Goal: Information Seeking & Learning: Learn about a topic

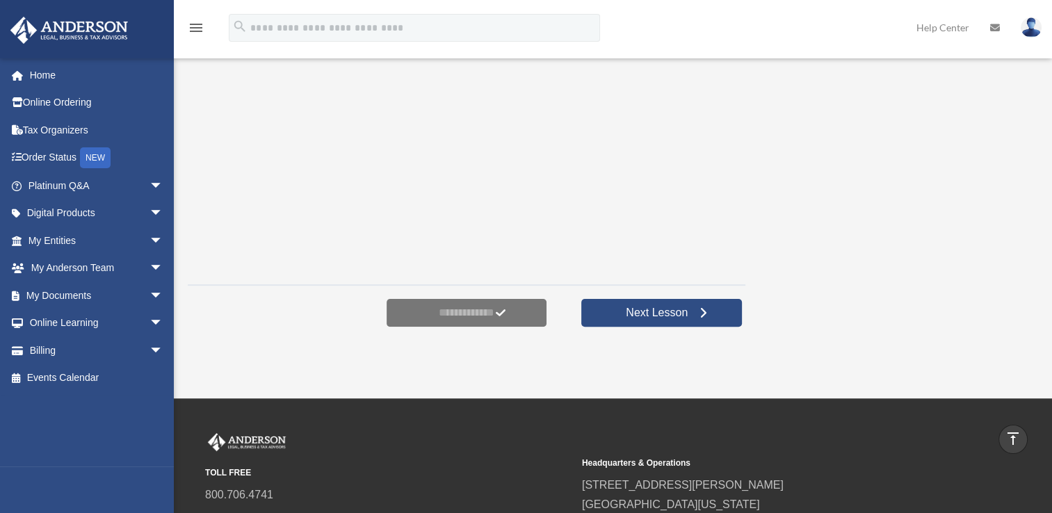
scroll to position [334, 0]
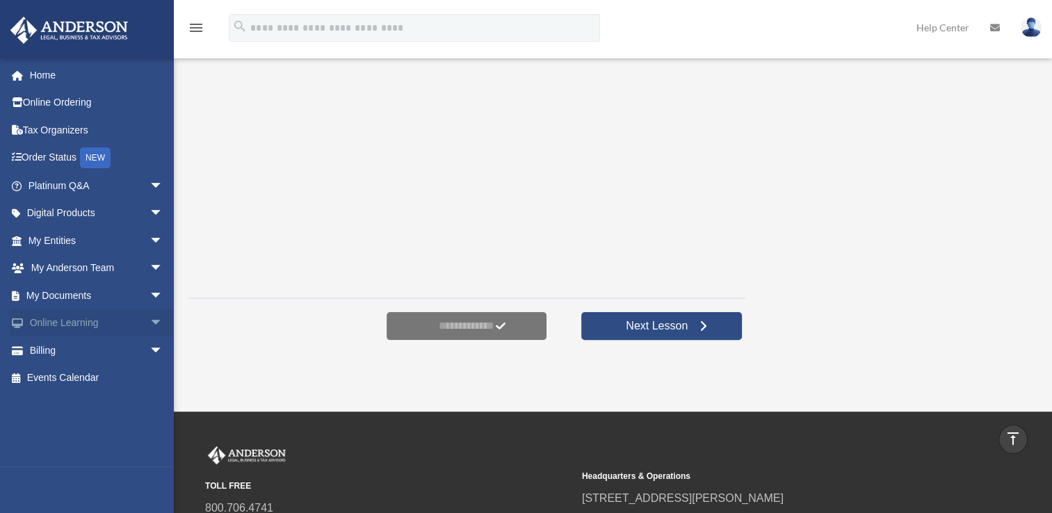
click at [64, 325] on link "Online Learning arrow_drop_down" at bounding box center [97, 323] width 175 height 28
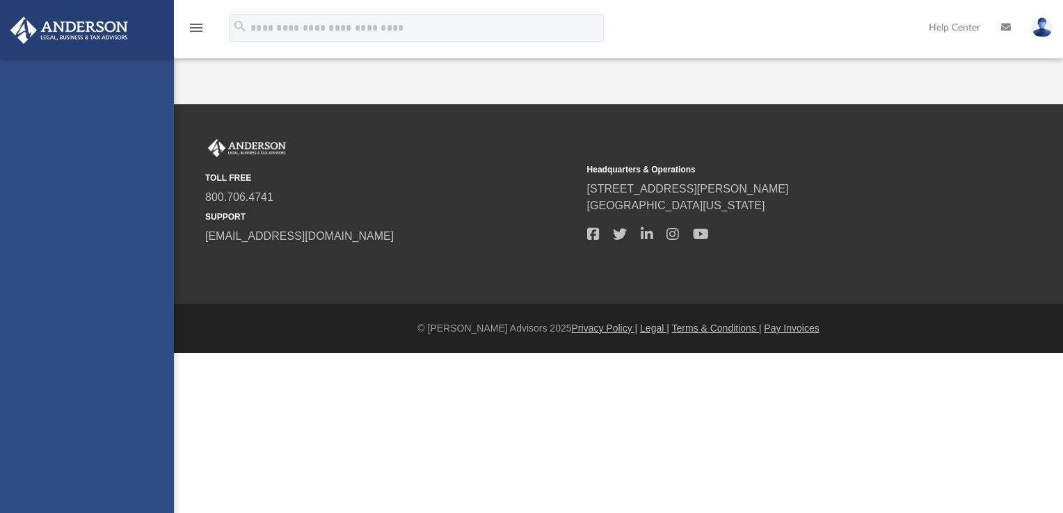
click at [145, 324] on div "ddhorje@me.com Sign Out ddhorje@me.com Home Online Ordering Tax Organizers Orde…" at bounding box center [87, 314] width 174 height 513
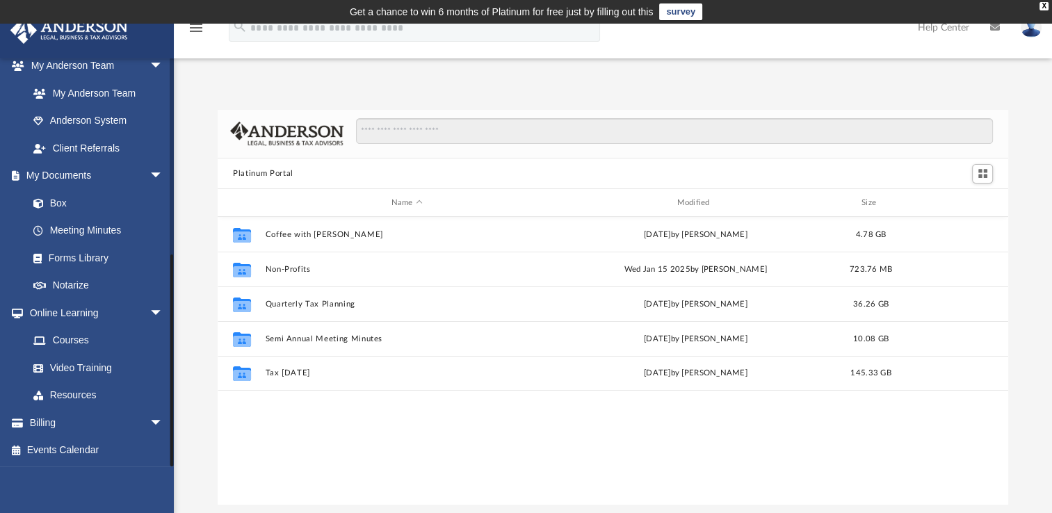
scroll to position [103, 0]
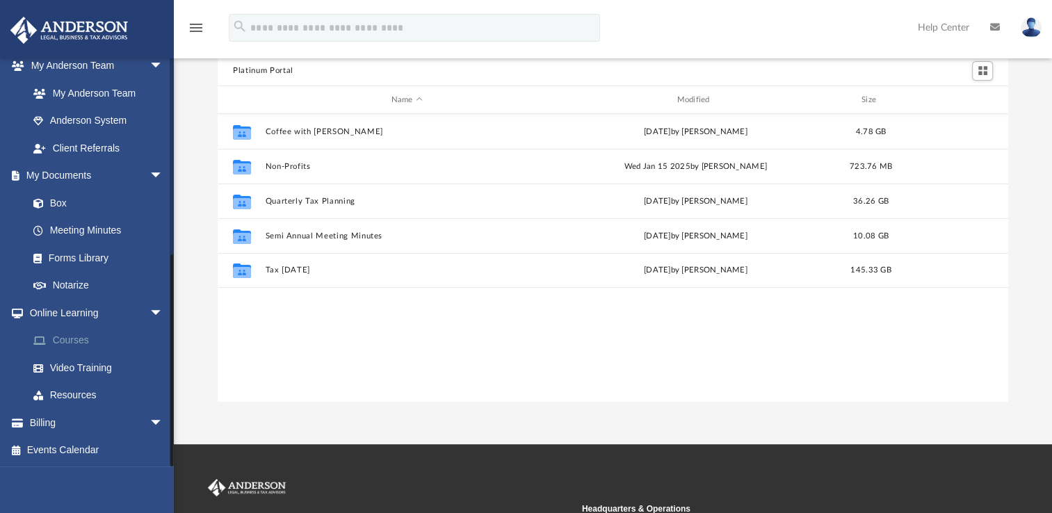
click at [75, 339] on link "Courses" at bounding box center [101, 341] width 165 height 28
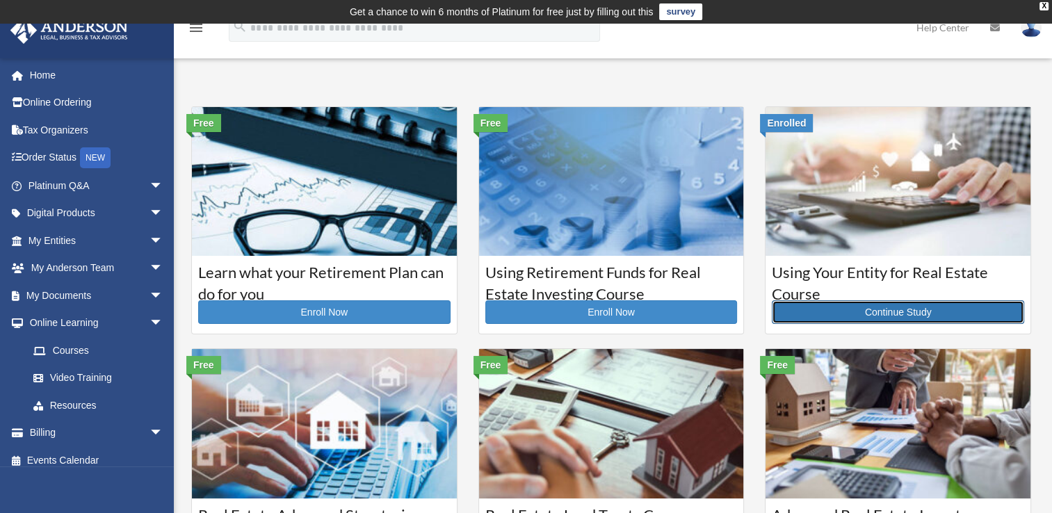
click at [865, 309] on link "Continue Study" at bounding box center [898, 312] width 252 height 24
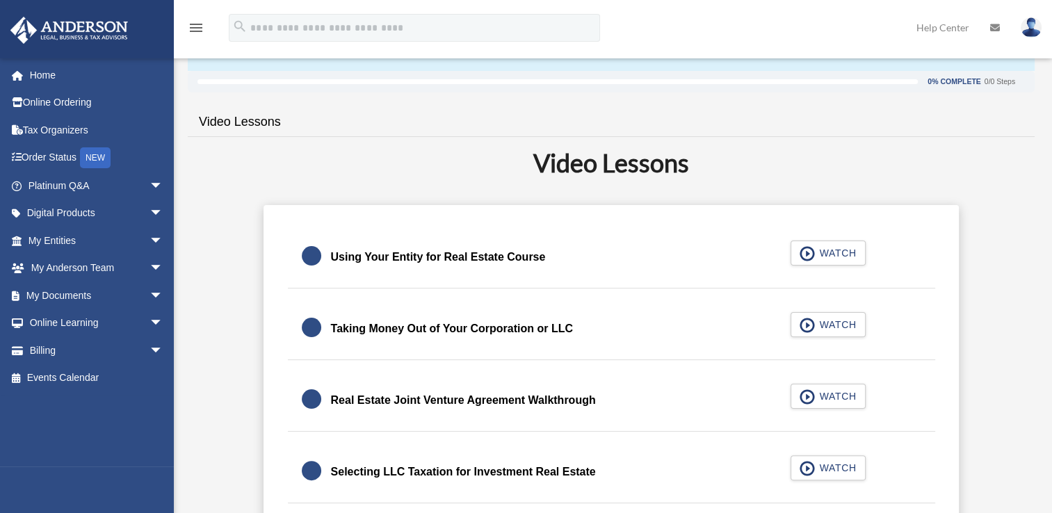
scroll to position [228, 0]
click at [821, 253] on span "WATCH" at bounding box center [835, 252] width 41 height 14
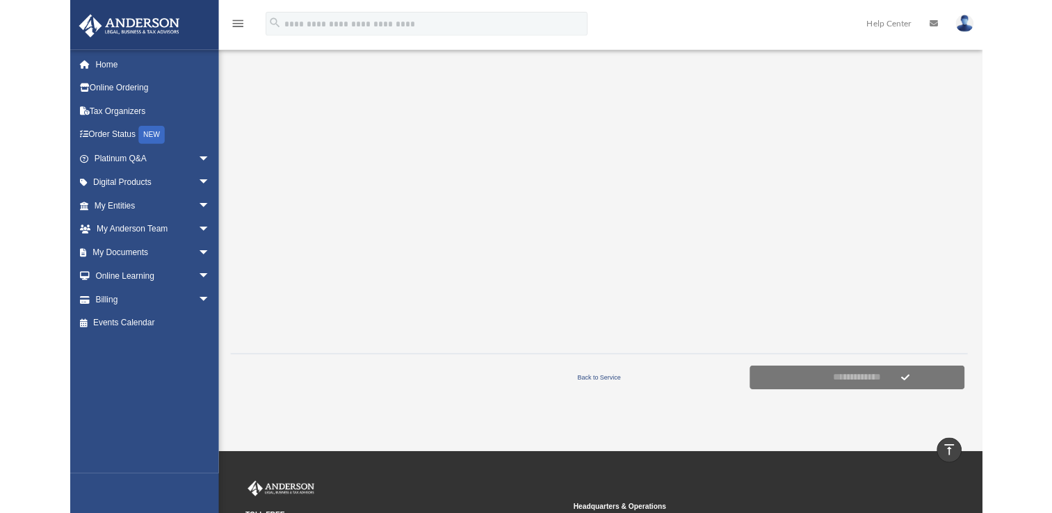
scroll to position [288, 0]
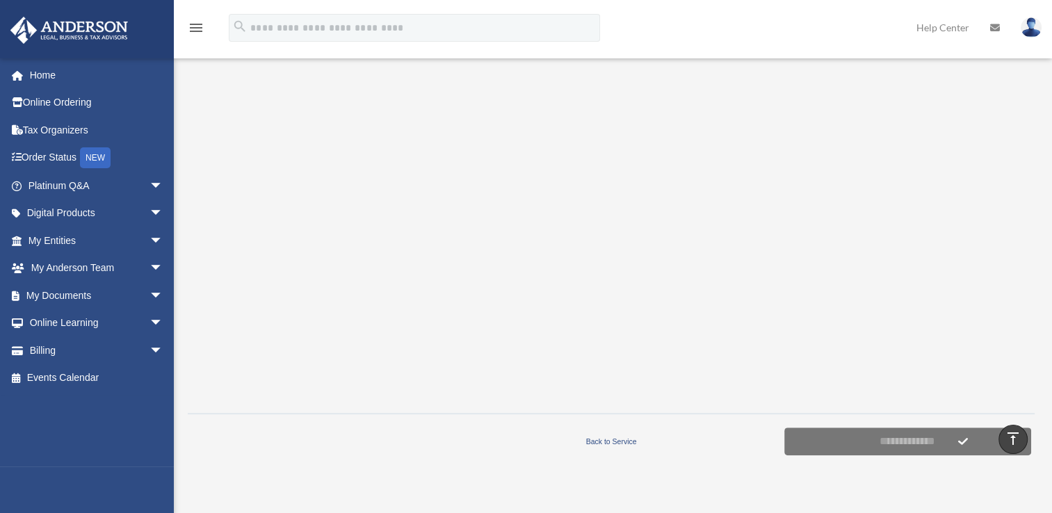
click at [992, 117] on div at bounding box center [611, 211] width 847 height 383
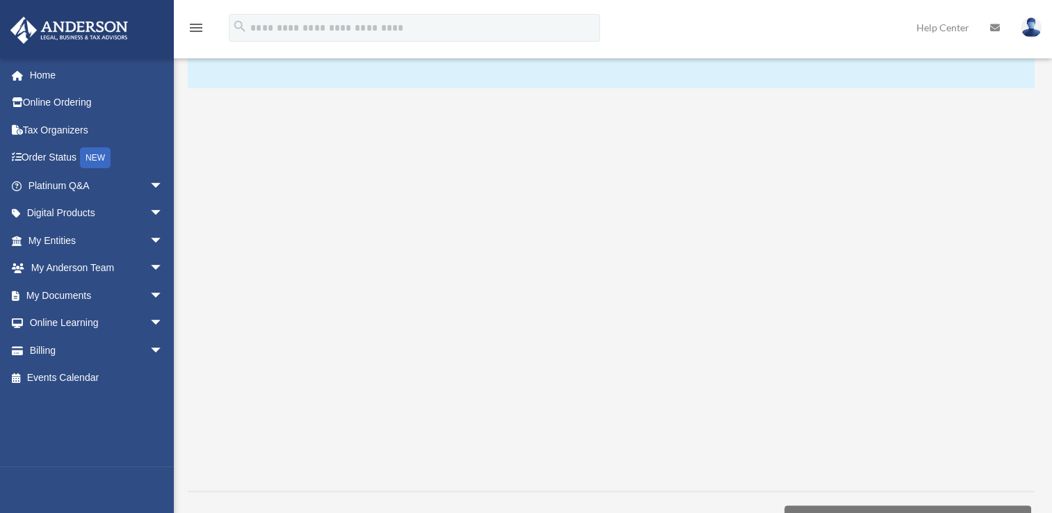
scroll to position [206, 0]
click at [93, 319] on link "Online Learning arrow_drop_down" at bounding box center [97, 323] width 175 height 28
click at [129, 325] on link "Online Learning arrow_drop_down" at bounding box center [97, 323] width 175 height 28
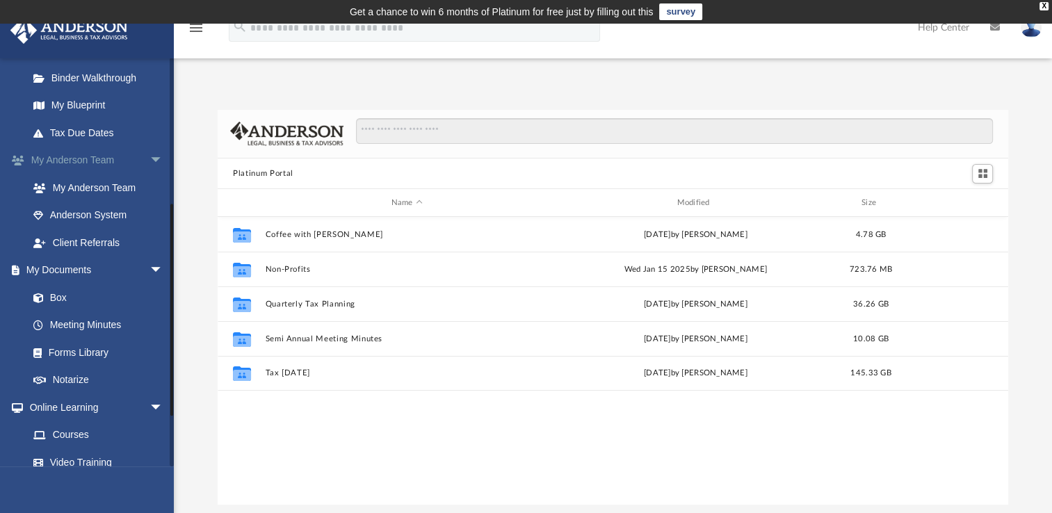
scroll to position [366, 0]
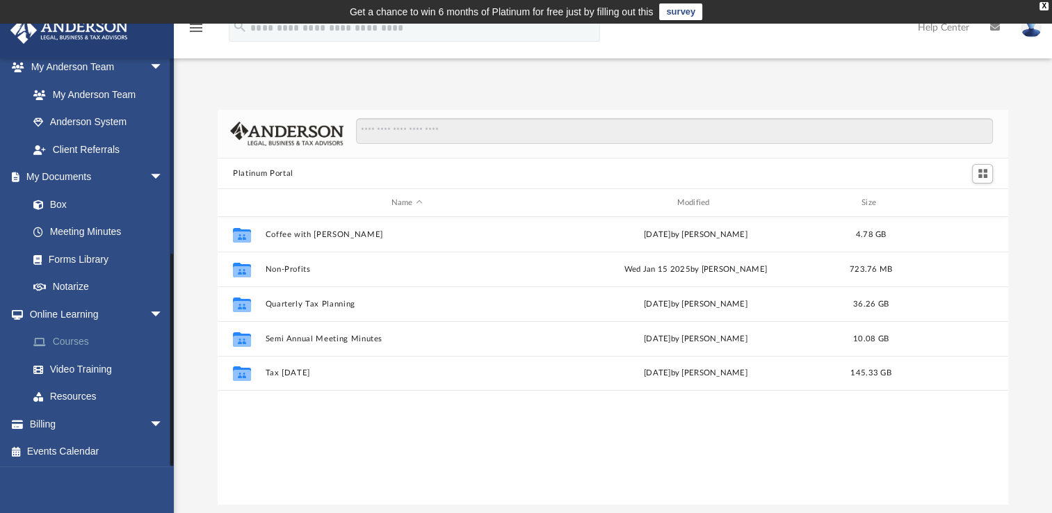
click at [81, 343] on link "Courses" at bounding box center [101, 342] width 165 height 28
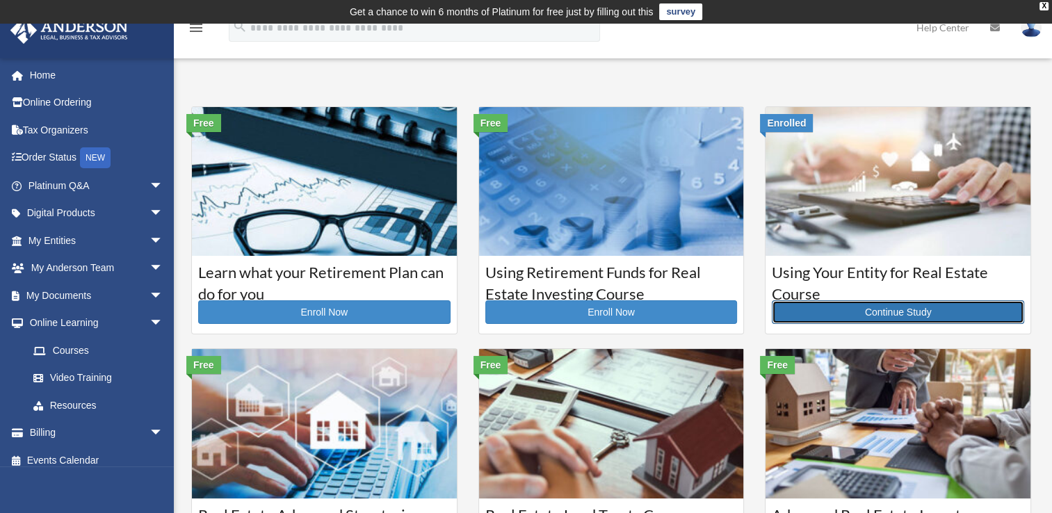
click at [914, 314] on link "Continue Study" at bounding box center [898, 312] width 252 height 24
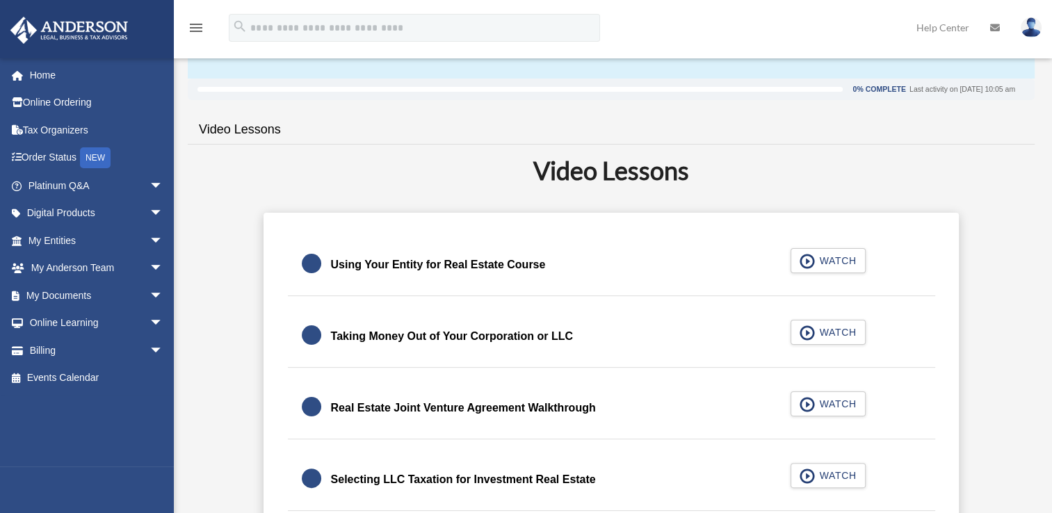
scroll to position [224, 0]
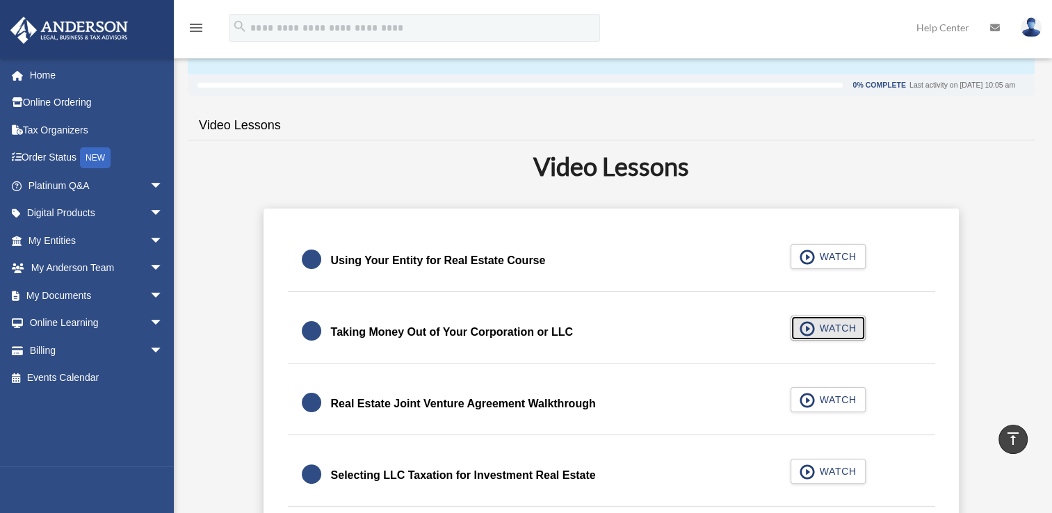
click at [821, 327] on span "WATCH" at bounding box center [835, 328] width 41 height 14
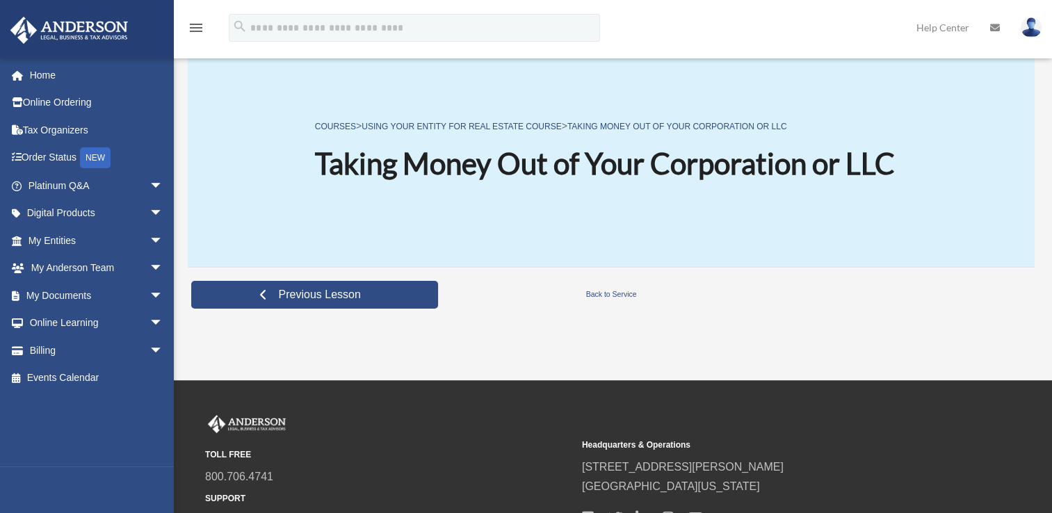
scroll to position [141, 0]
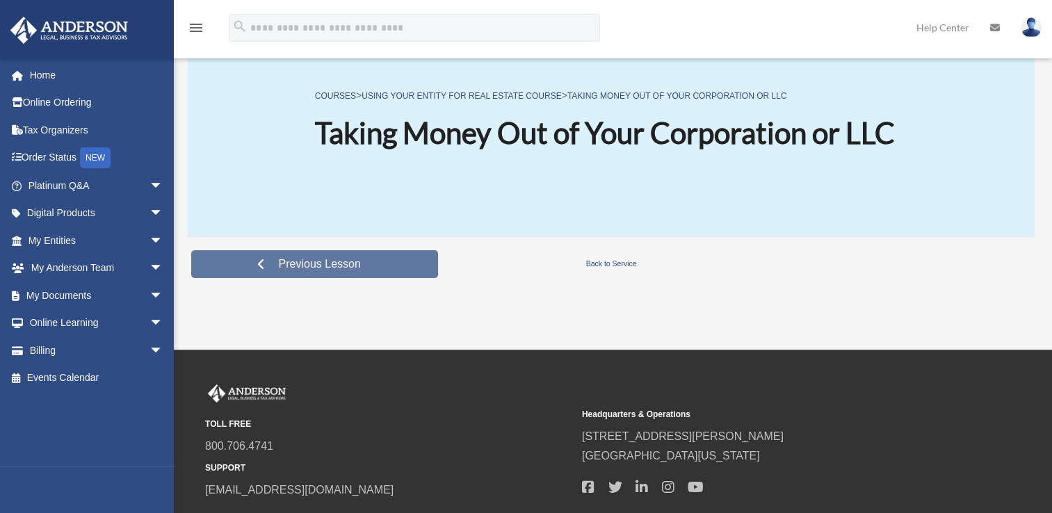
click at [364, 264] on span "Previous Lesson" at bounding box center [320, 264] width 104 height 14
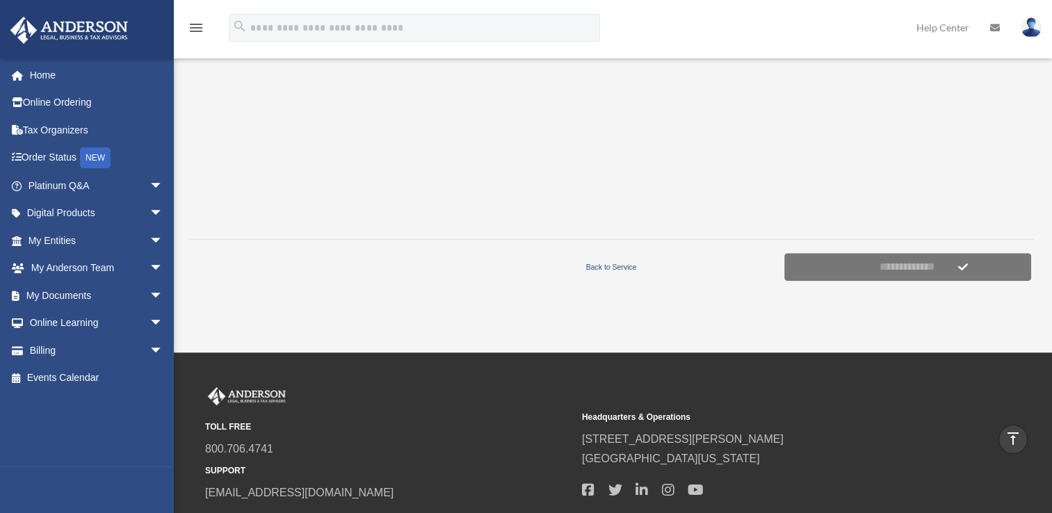
scroll to position [463, 0]
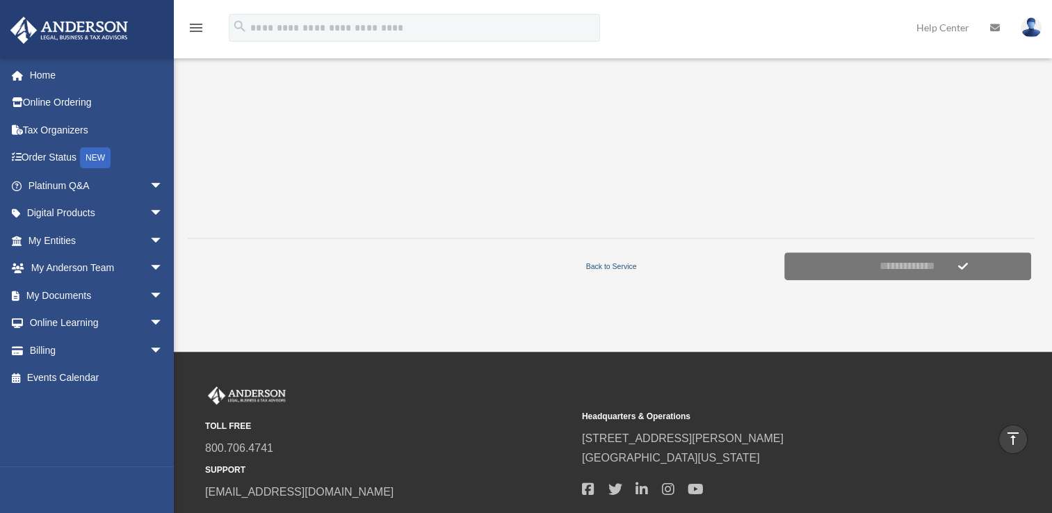
click at [617, 260] on link "Back to Service" at bounding box center [611, 266] width 339 height 13
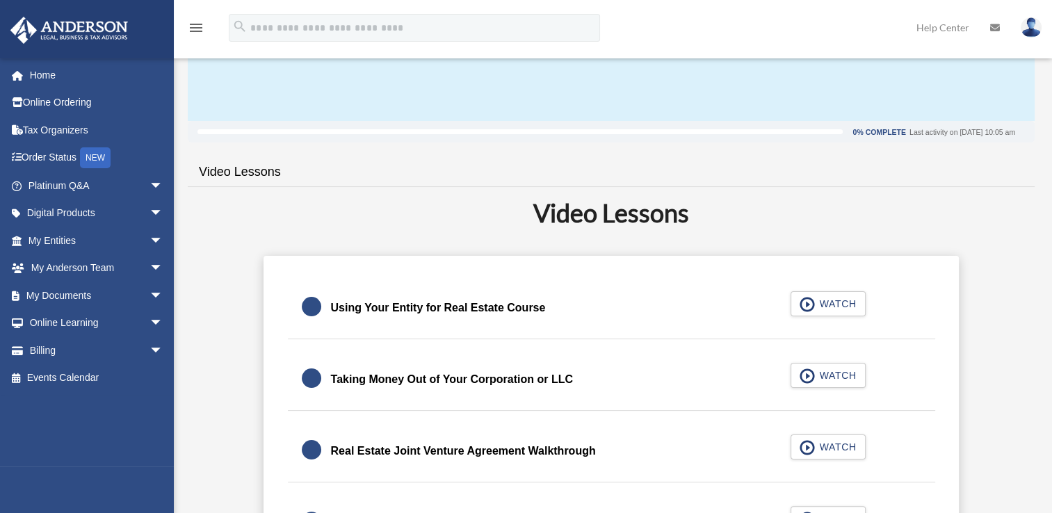
scroll to position [177, 0]
click at [807, 380] on span "button" at bounding box center [808, 376] width 16 height 15
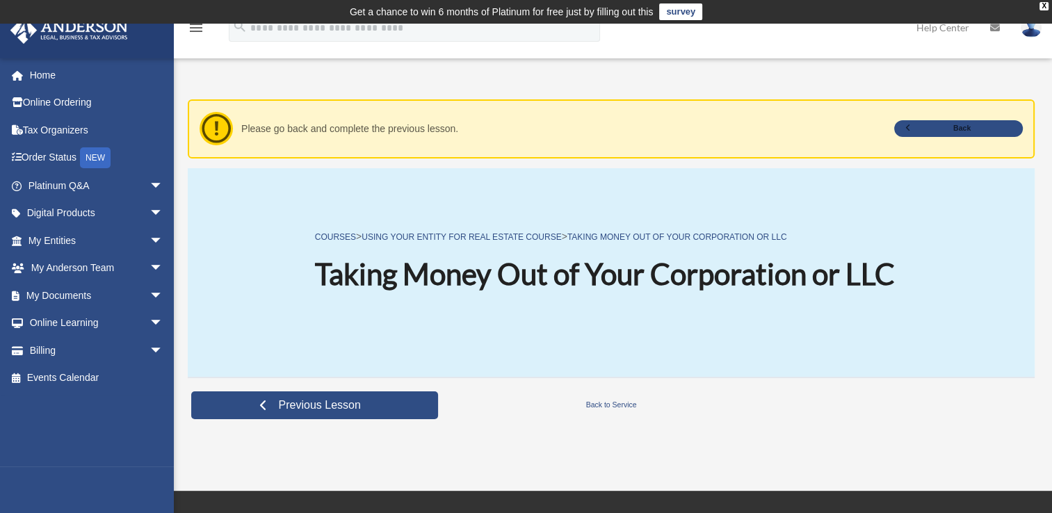
click at [743, 339] on div "COURSES > Using Your Entity for Real Estate Course > Taking Money Out of Your C…" at bounding box center [611, 272] width 847 height 209
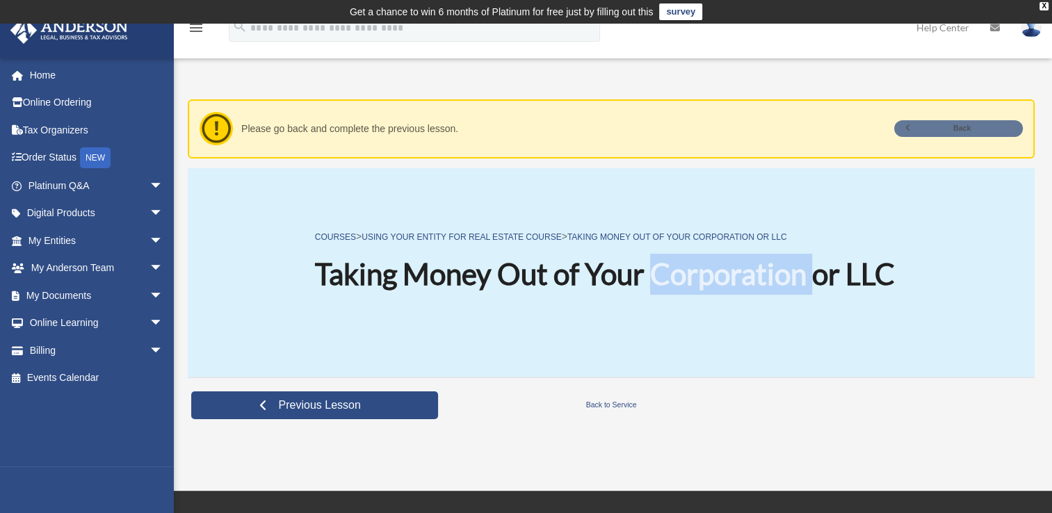
click at [946, 123] on link "Back" at bounding box center [958, 128] width 129 height 16
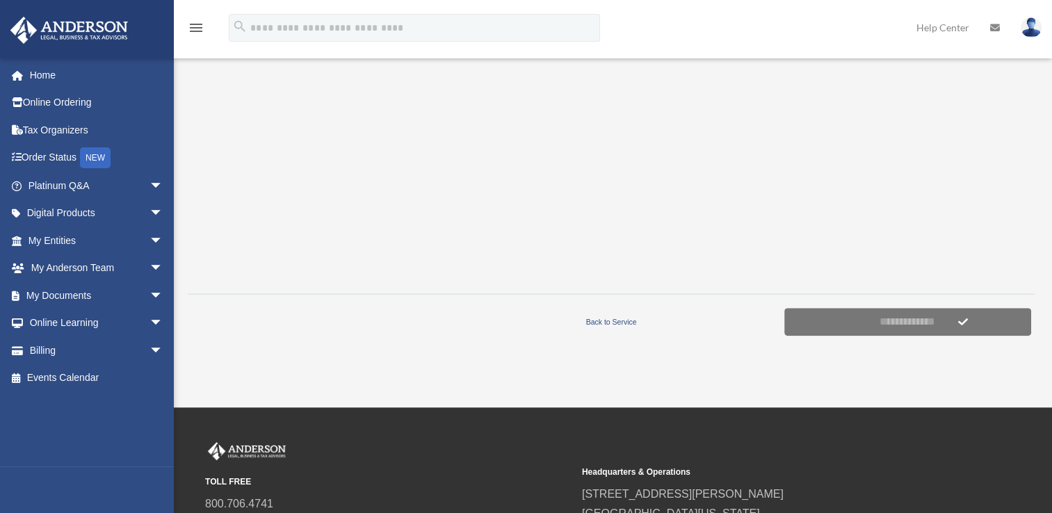
scroll to position [441, 0]
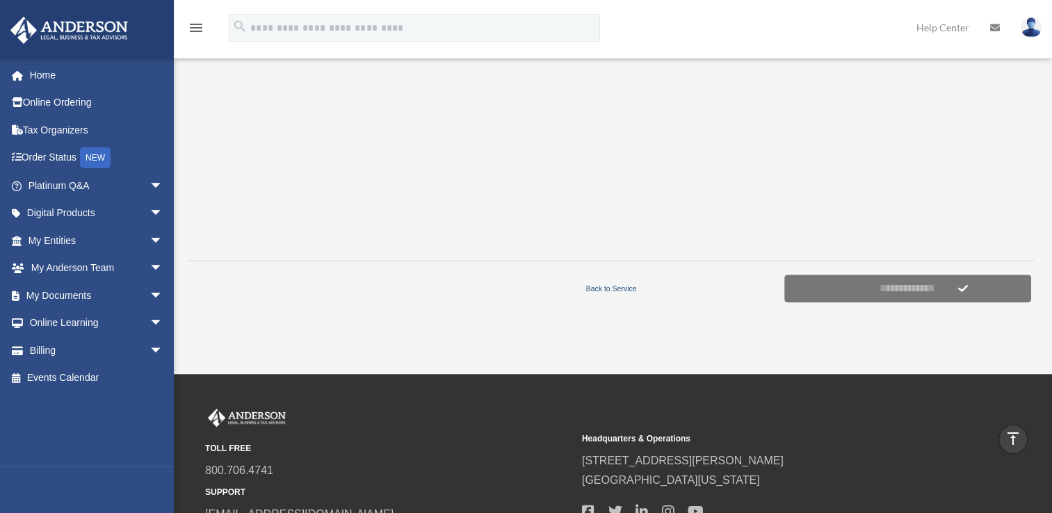
click at [623, 282] on link "Back to Service" at bounding box center [611, 288] width 339 height 13
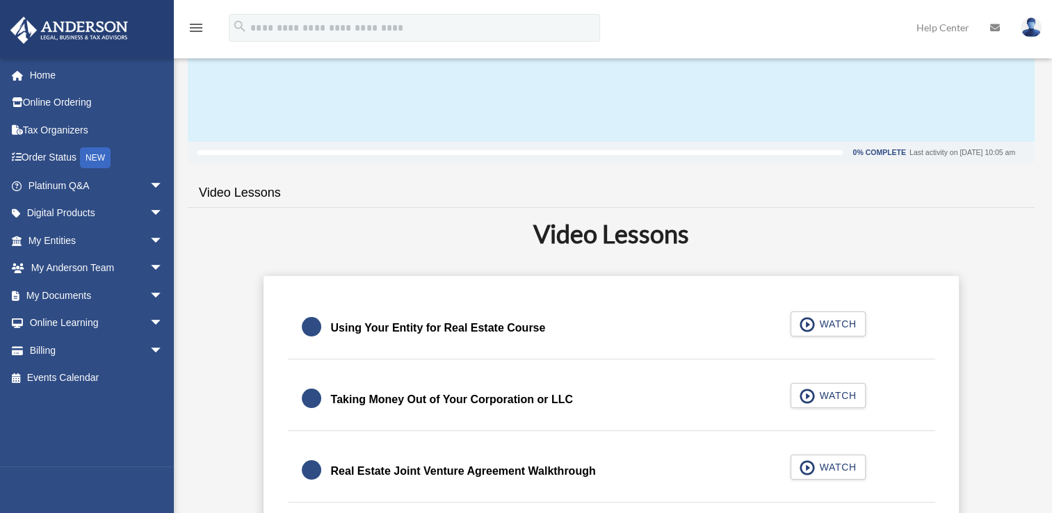
scroll to position [157, 0]
click at [807, 397] on span "button" at bounding box center [808, 395] width 16 height 15
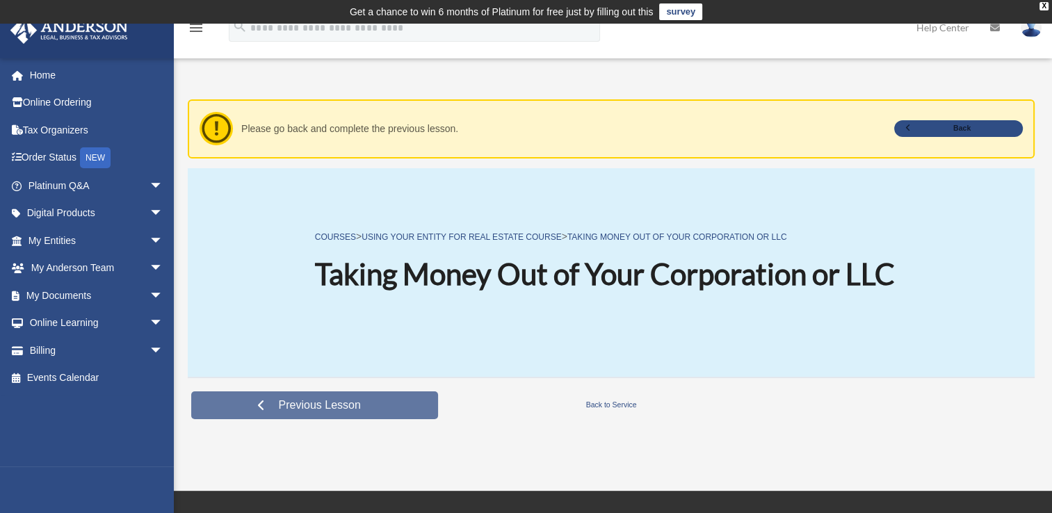
click at [373, 405] on link "Previous Lesson" at bounding box center [314, 405] width 247 height 28
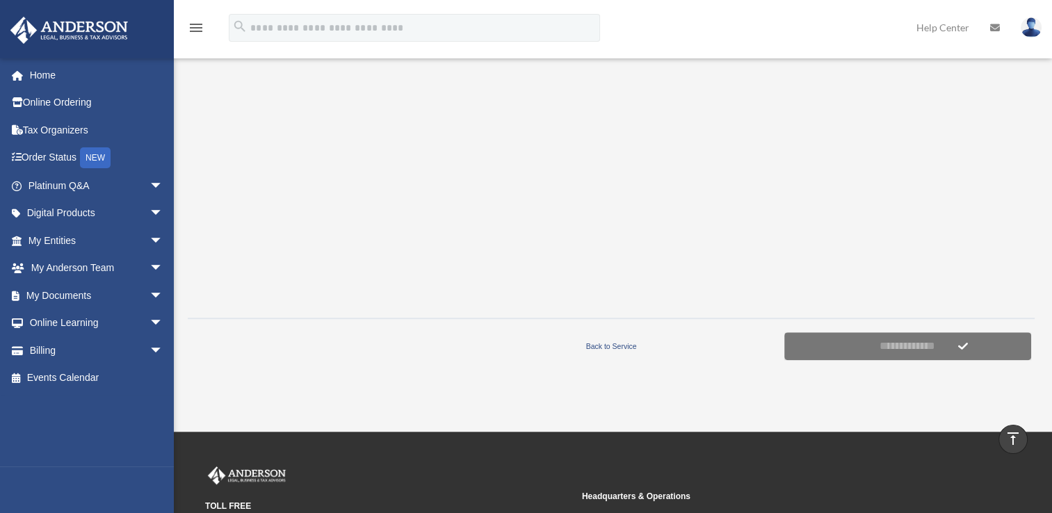
scroll to position [382, 0]
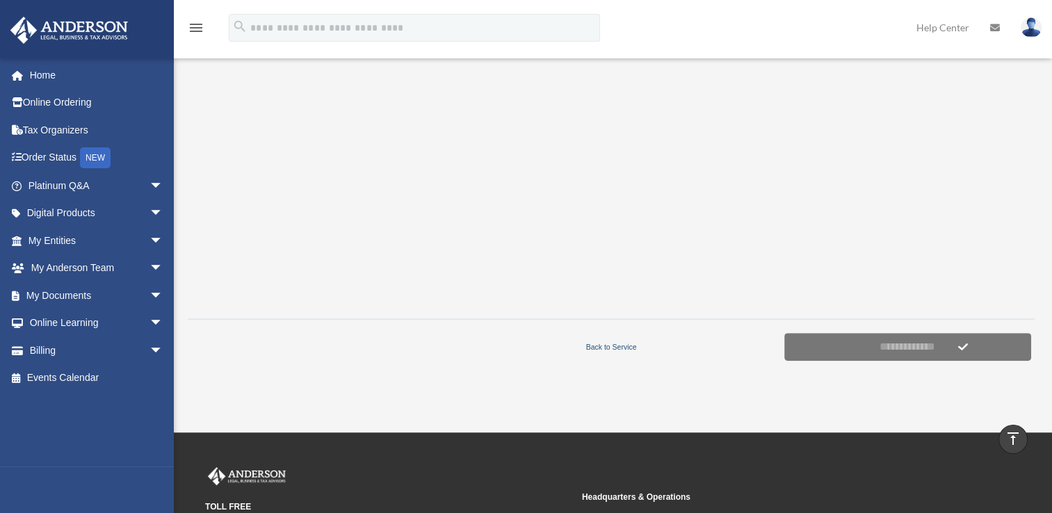
click at [607, 341] on link "Back to Service" at bounding box center [611, 347] width 339 height 13
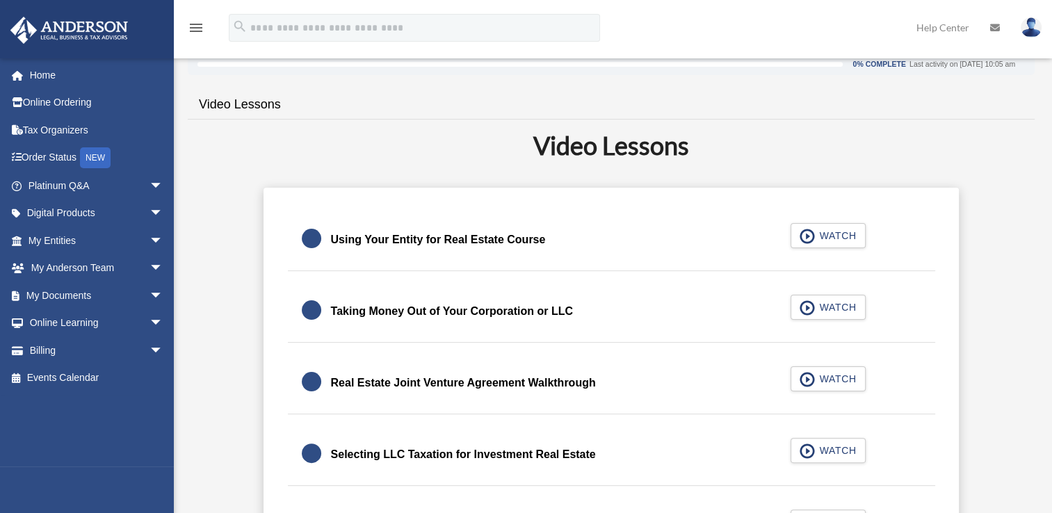
scroll to position [245, 0]
click at [808, 238] on span "button" at bounding box center [808, 235] width 16 height 15
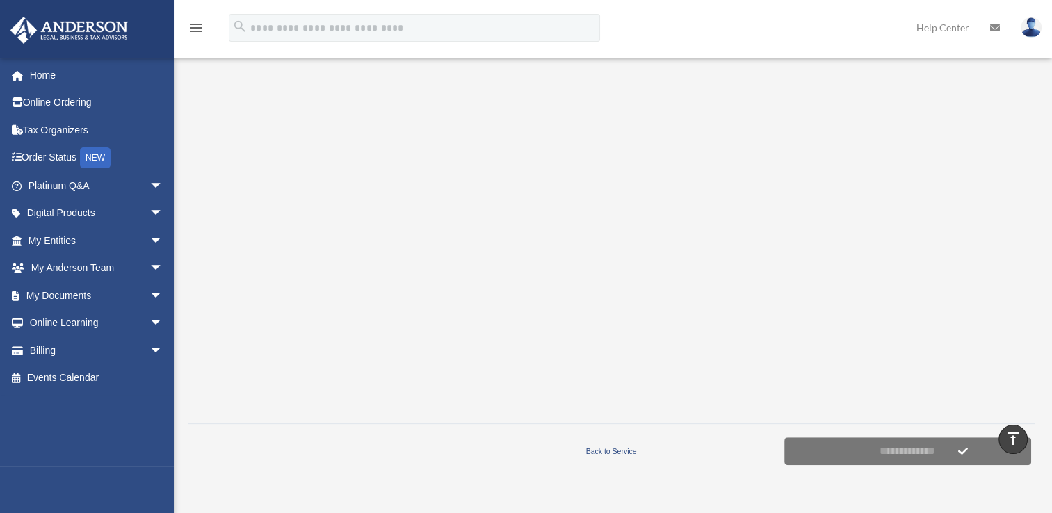
scroll to position [334, 0]
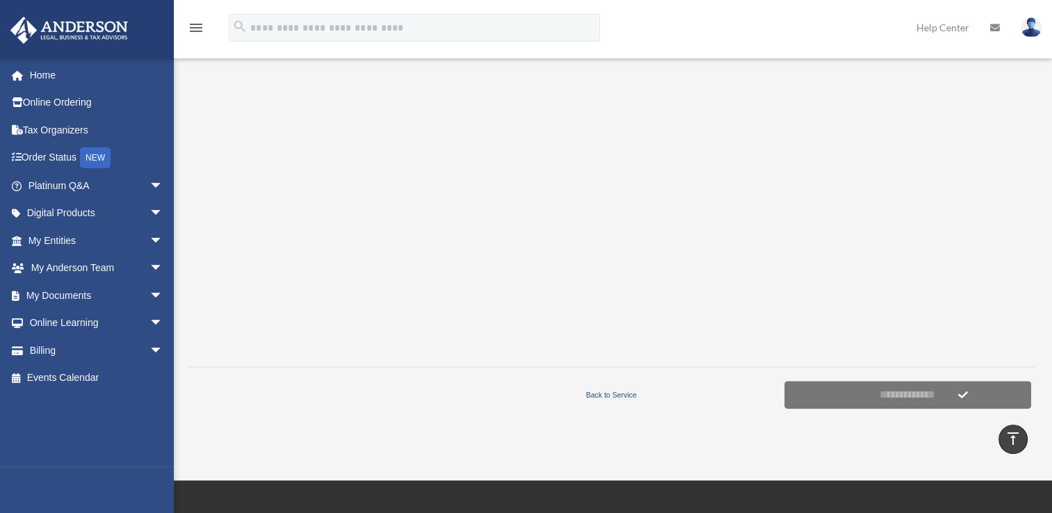
click at [604, 391] on link "Back to Service" at bounding box center [611, 395] width 339 height 13
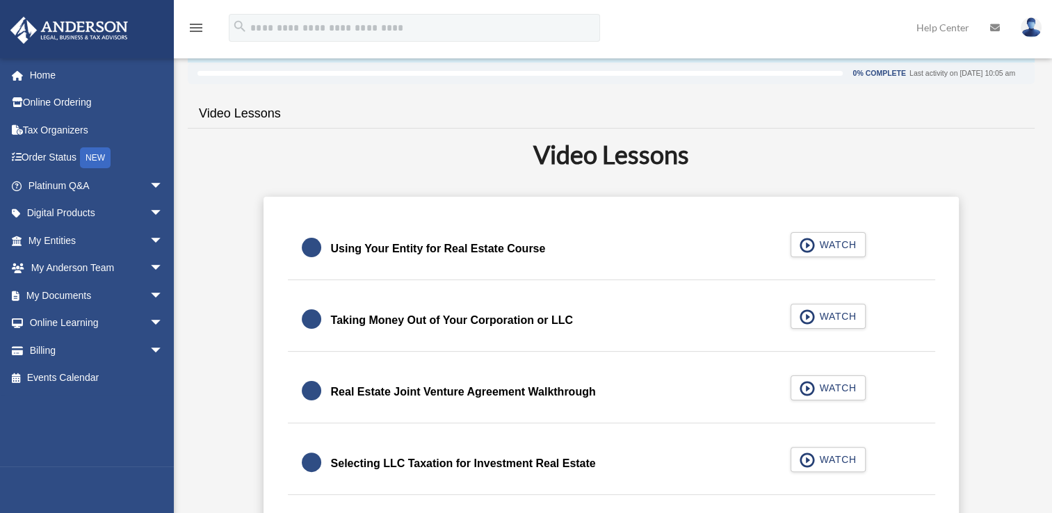
scroll to position [239, 0]
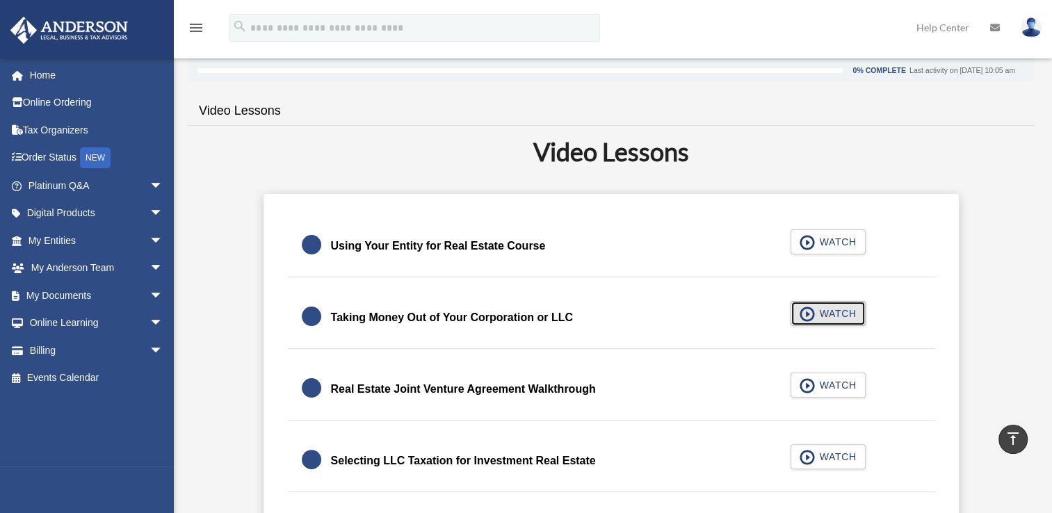
click at [830, 309] on span "WATCH" at bounding box center [835, 314] width 41 height 14
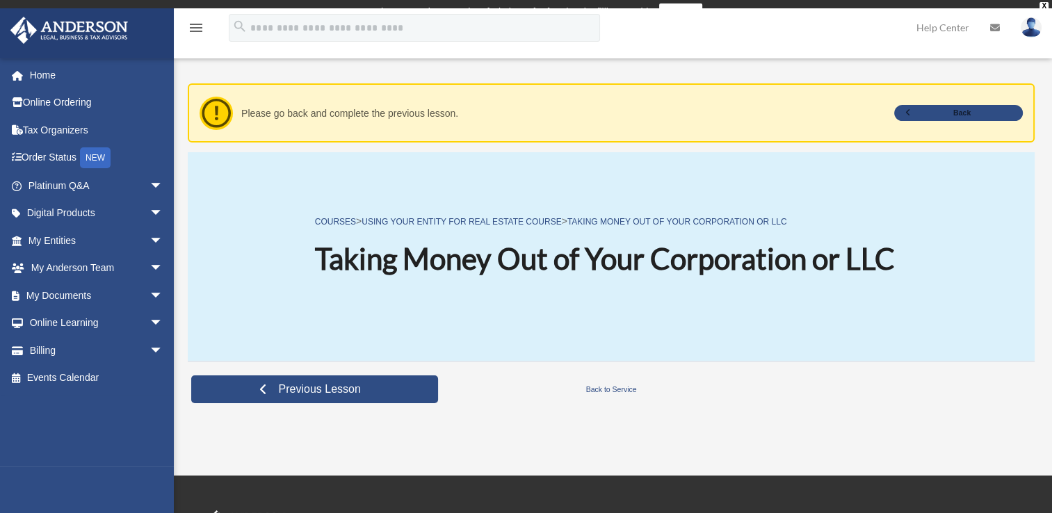
click at [587, 249] on div "COURSES > Using Your Entity for Real Estate Course > Taking Money Out of Your C…" at bounding box center [605, 257] width 580 height 88
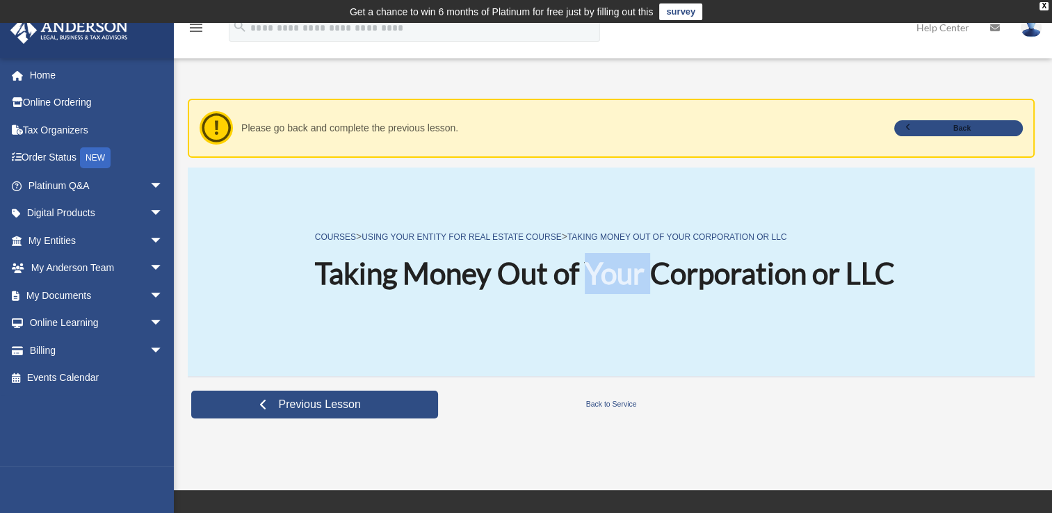
click at [587, 249] on div "COURSES > Using Your Entity for Real Estate Course > Taking Money Out of Your C…" at bounding box center [605, 272] width 580 height 88
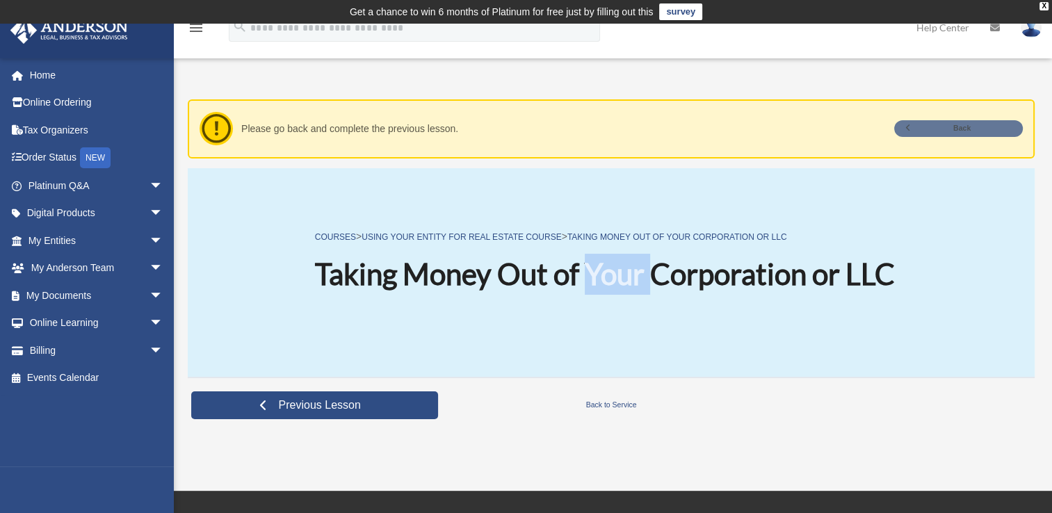
click at [982, 128] on link "Back" at bounding box center [958, 128] width 129 height 16
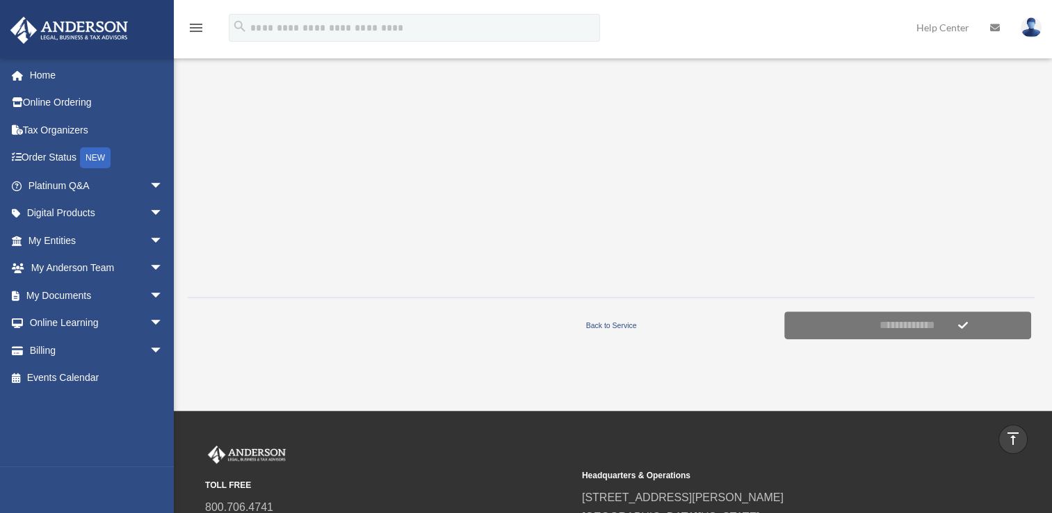
scroll to position [412, 0]
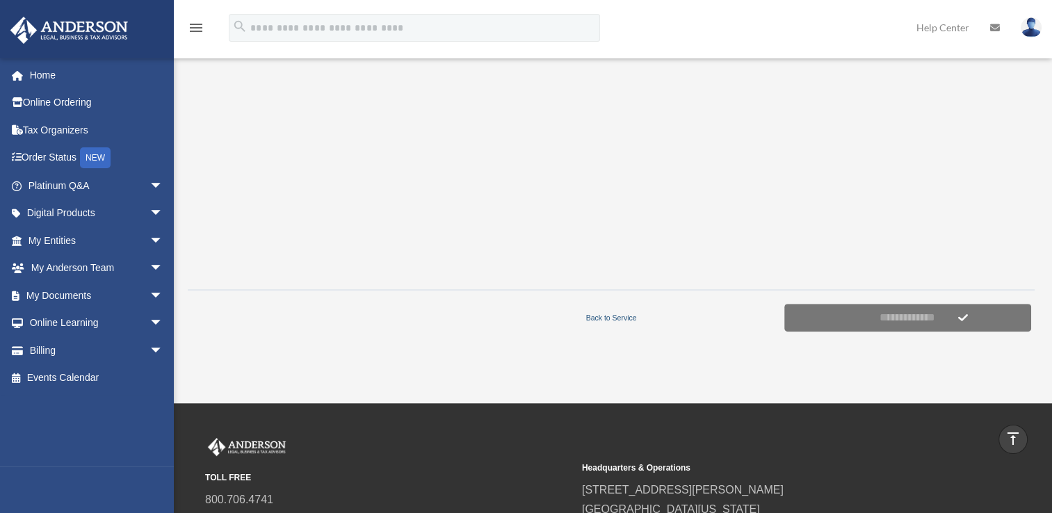
click at [637, 313] on link "Back to Service" at bounding box center [611, 318] width 339 height 13
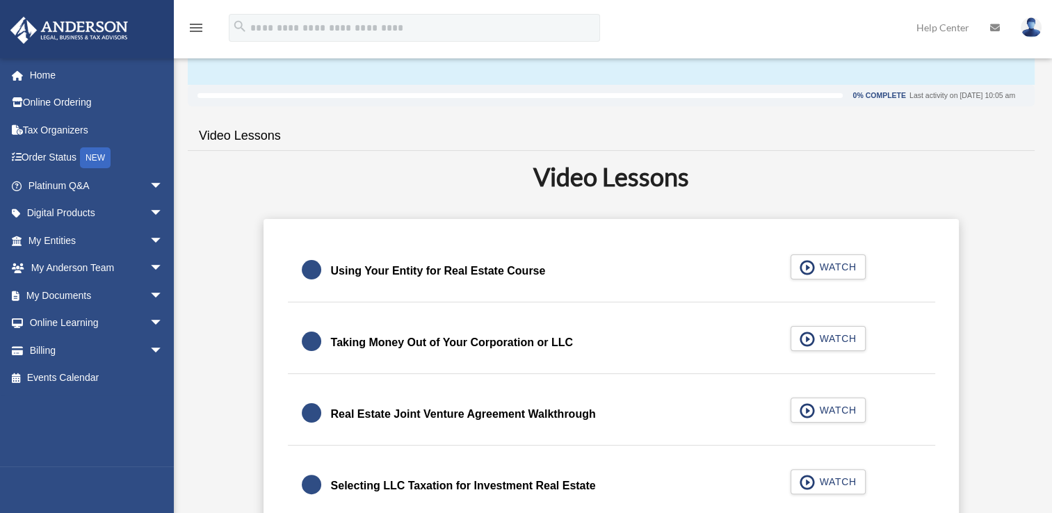
scroll to position [213, 0]
click at [822, 410] on span "WATCH" at bounding box center [835, 411] width 41 height 14
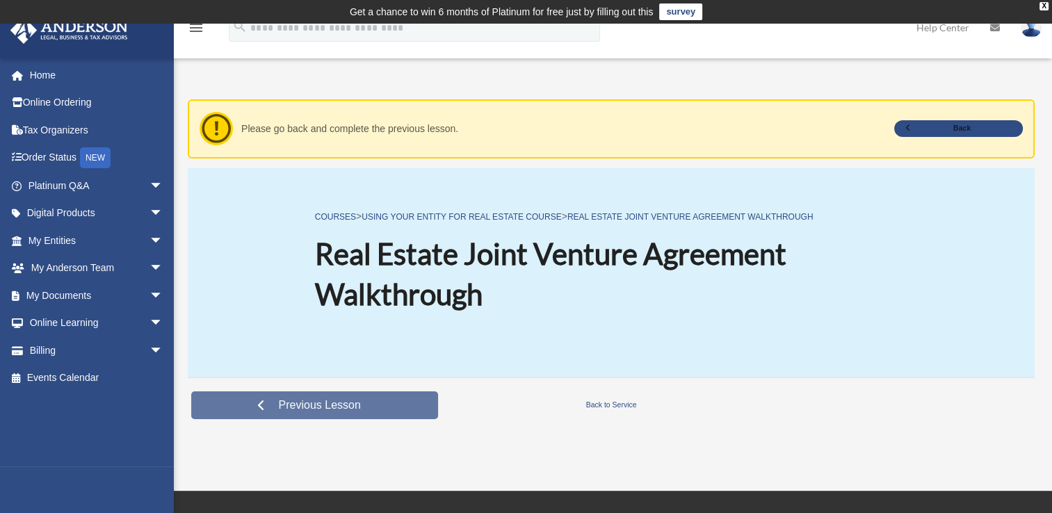
click at [305, 402] on span "Previous Lesson" at bounding box center [320, 405] width 104 height 14
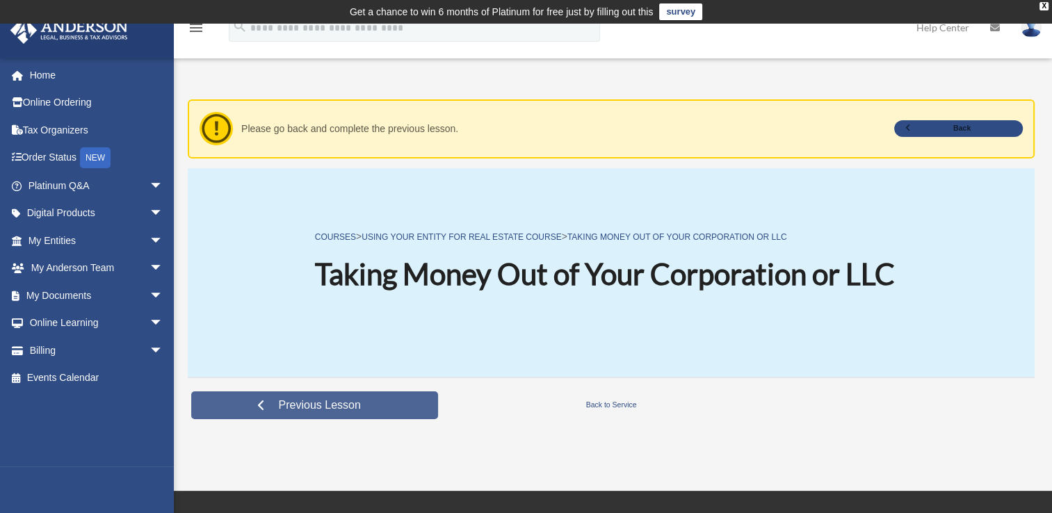
click at [317, 385] on div "Previous Lesson Back to Service" at bounding box center [611, 405] width 847 height 56
click at [312, 399] on span "Previous Lesson" at bounding box center [320, 405] width 104 height 14
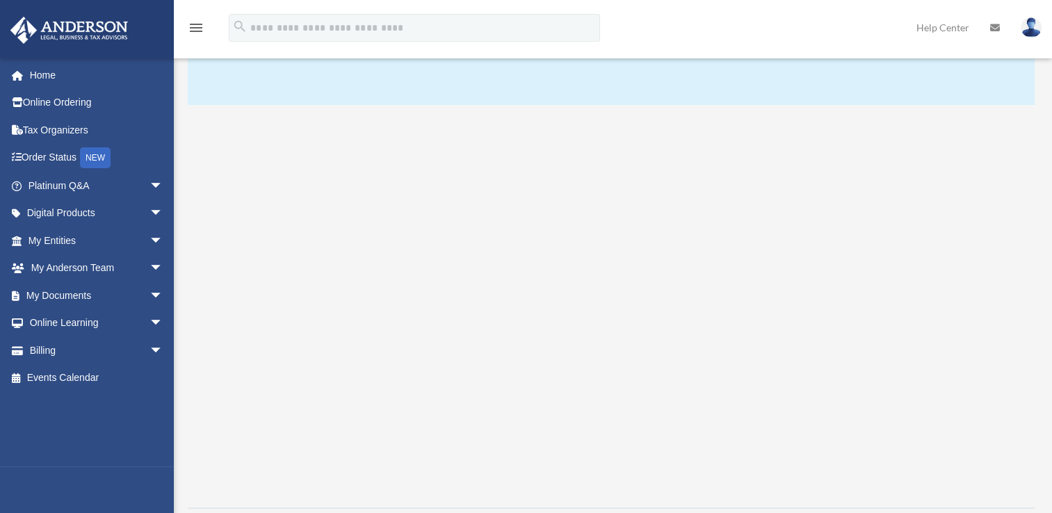
scroll to position [303, 0]
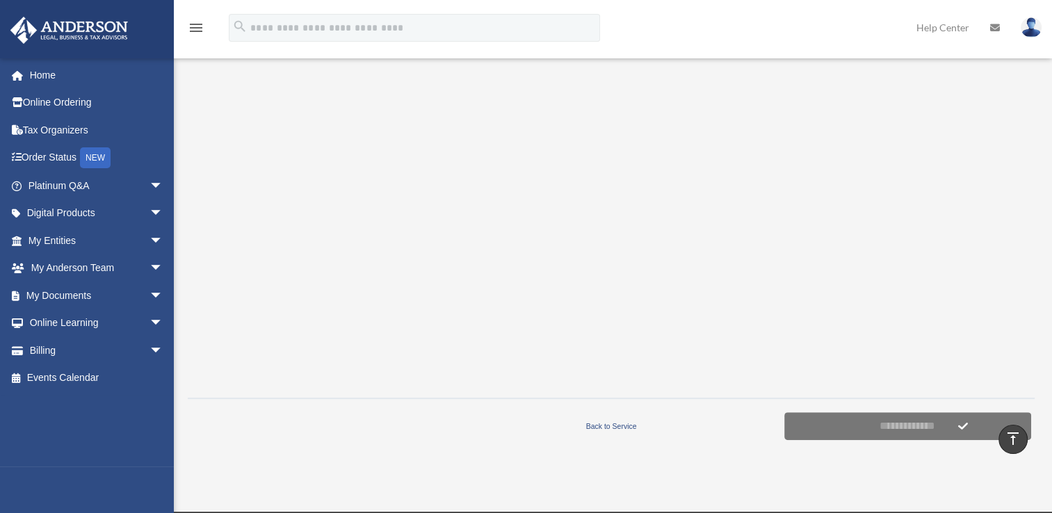
click at [962, 428] on form "**********" at bounding box center [907, 426] width 247 height 28
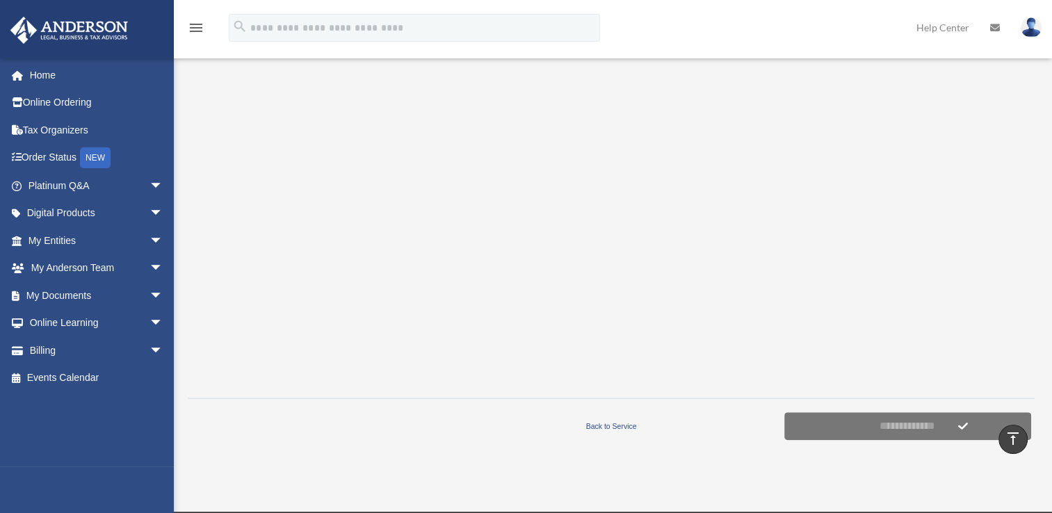
click at [961, 427] on form "**********" at bounding box center [907, 426] width 247 height 28
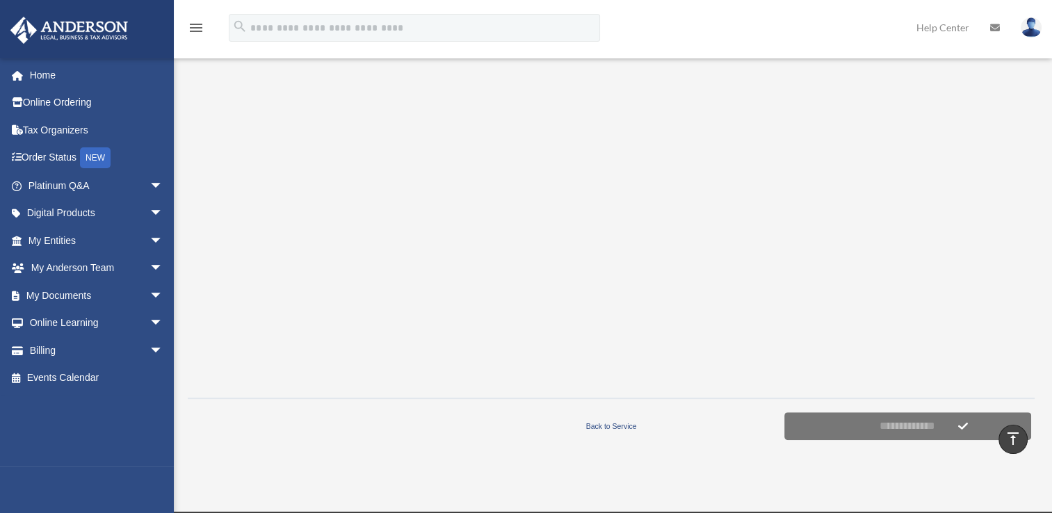
click at [961, 427] on form "**********" at bounding box center [907, 426] width 247 height 28
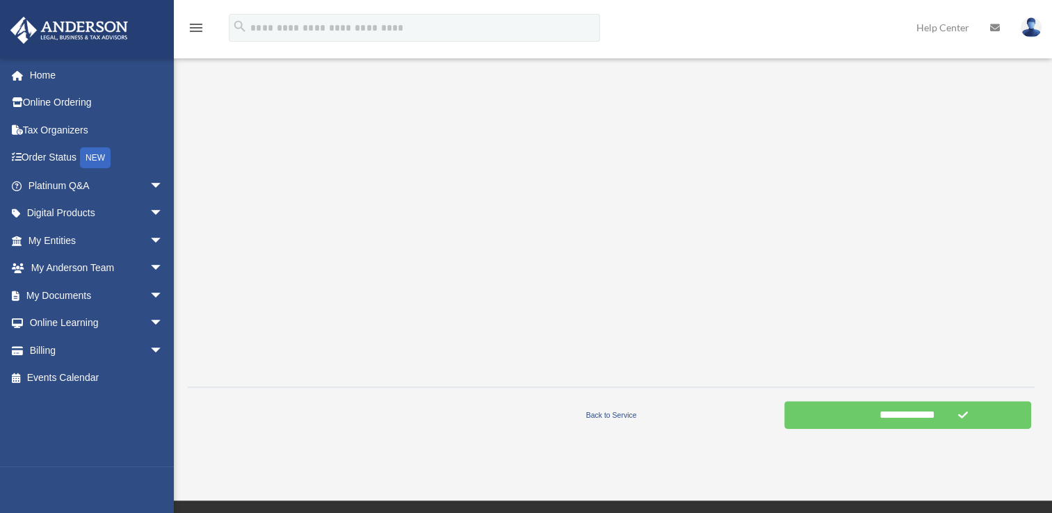
scroll to position [316, 0]
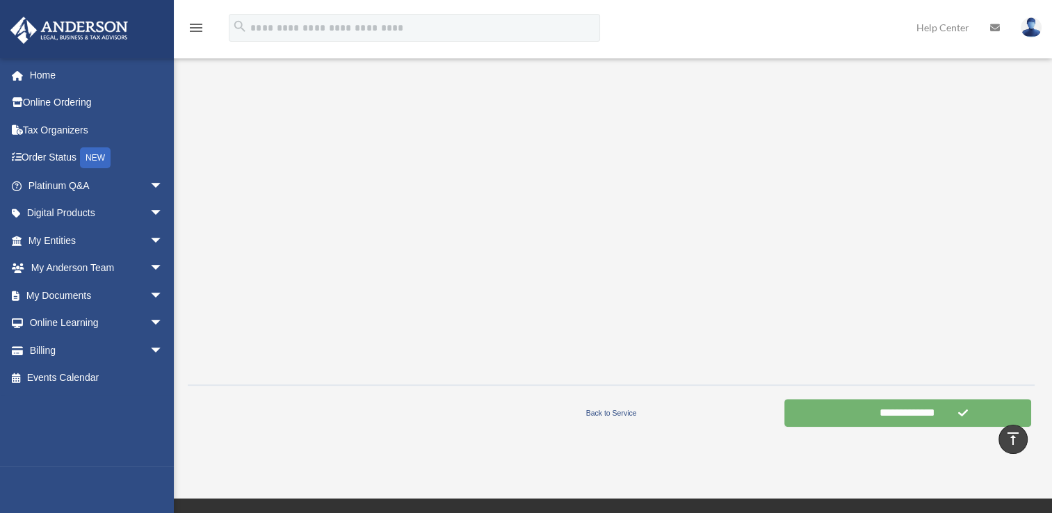
click at [864, 412] on input "**********" at bounding box center [907, 413] width 247 height 28
click at [912, 416] on input "**********" at bounding box center [907, 413] width 247 height 28
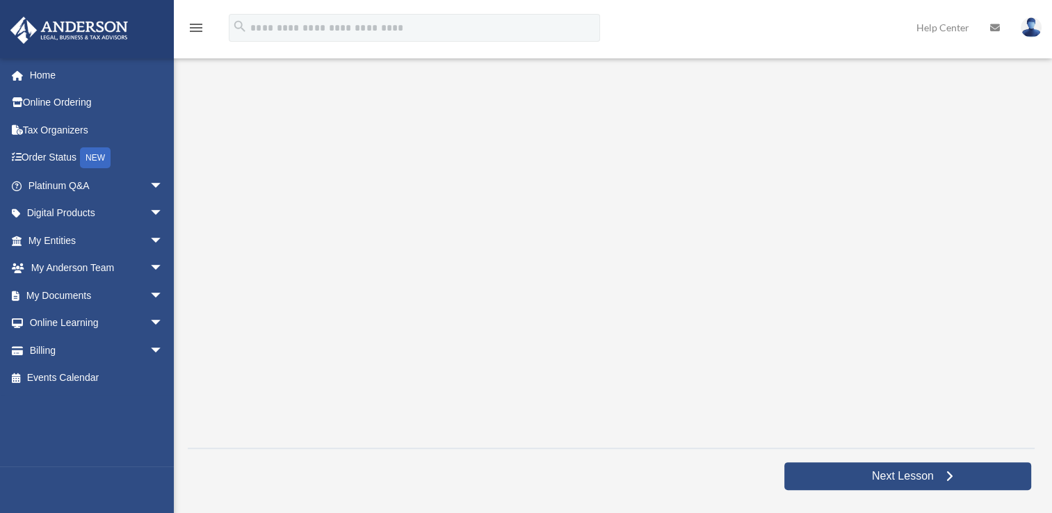
scroll to position [254, 0]
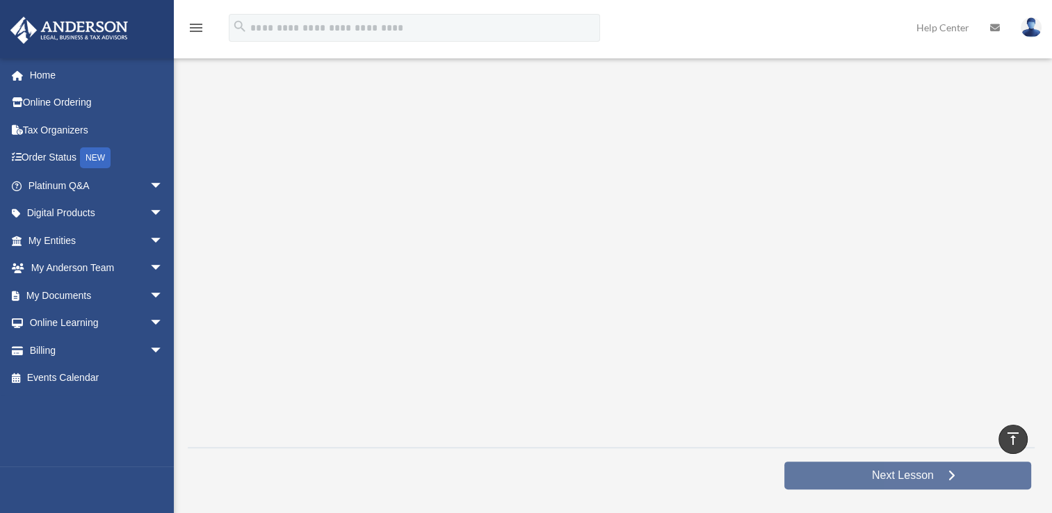
drag, startPoint x: 0, startPoint y: 0, endPoint x: 828, endPoint y: 471, distance: 953.0
click at [828, 471] on link "Next Lesson" at bounding box center [907, 476] width 247 height 28
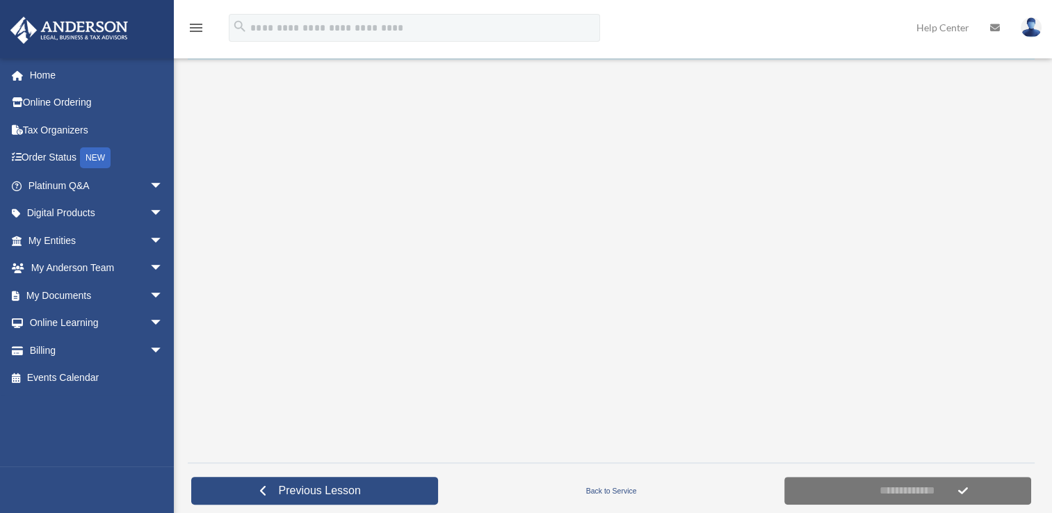
scroll to position [239, 0]
